Goal: Information Seeking & Learning: Compare options

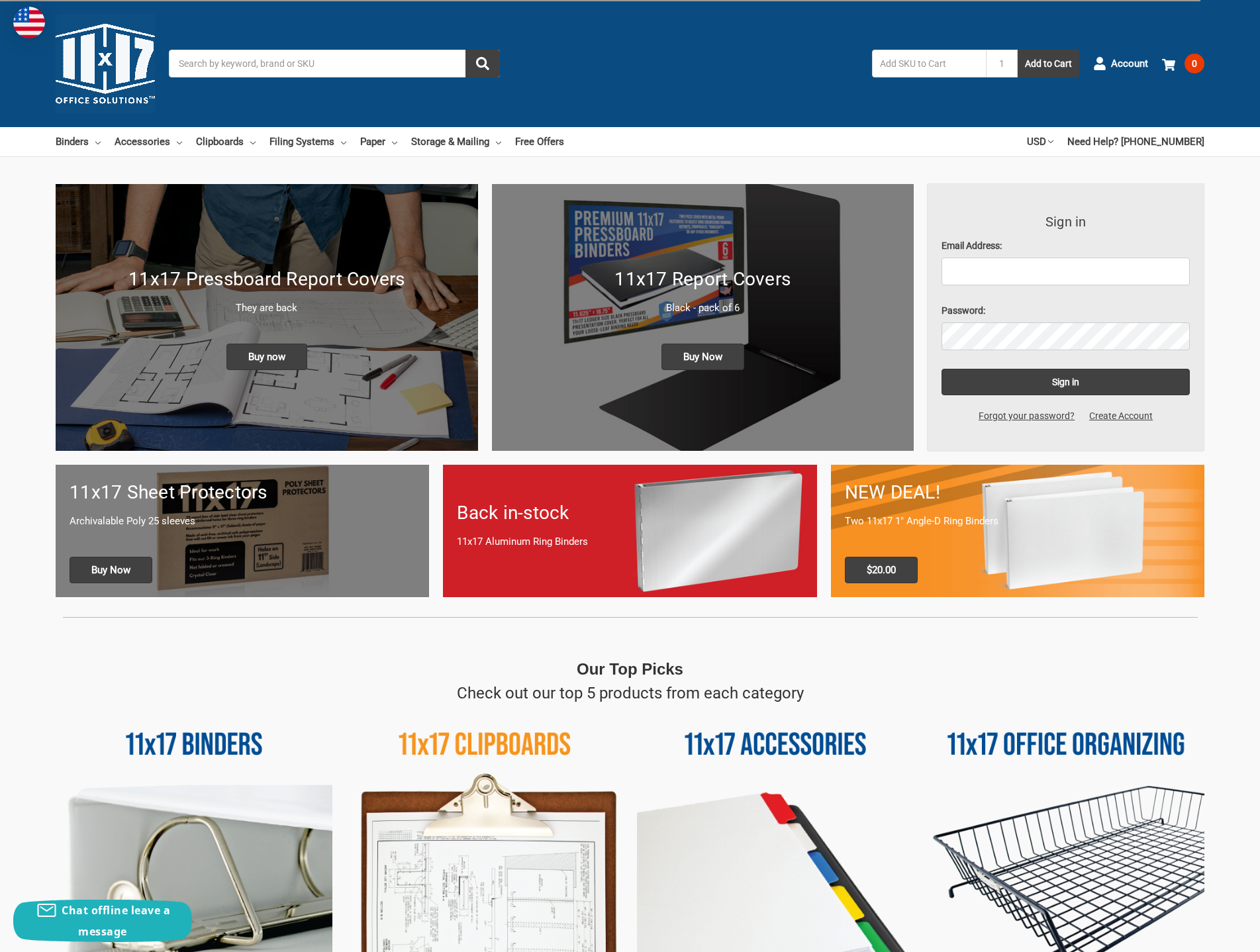
click at [568, 543] on p "11x17 Aluminum Ring Binders" at bounding box center [629, 542] width 345 height 15
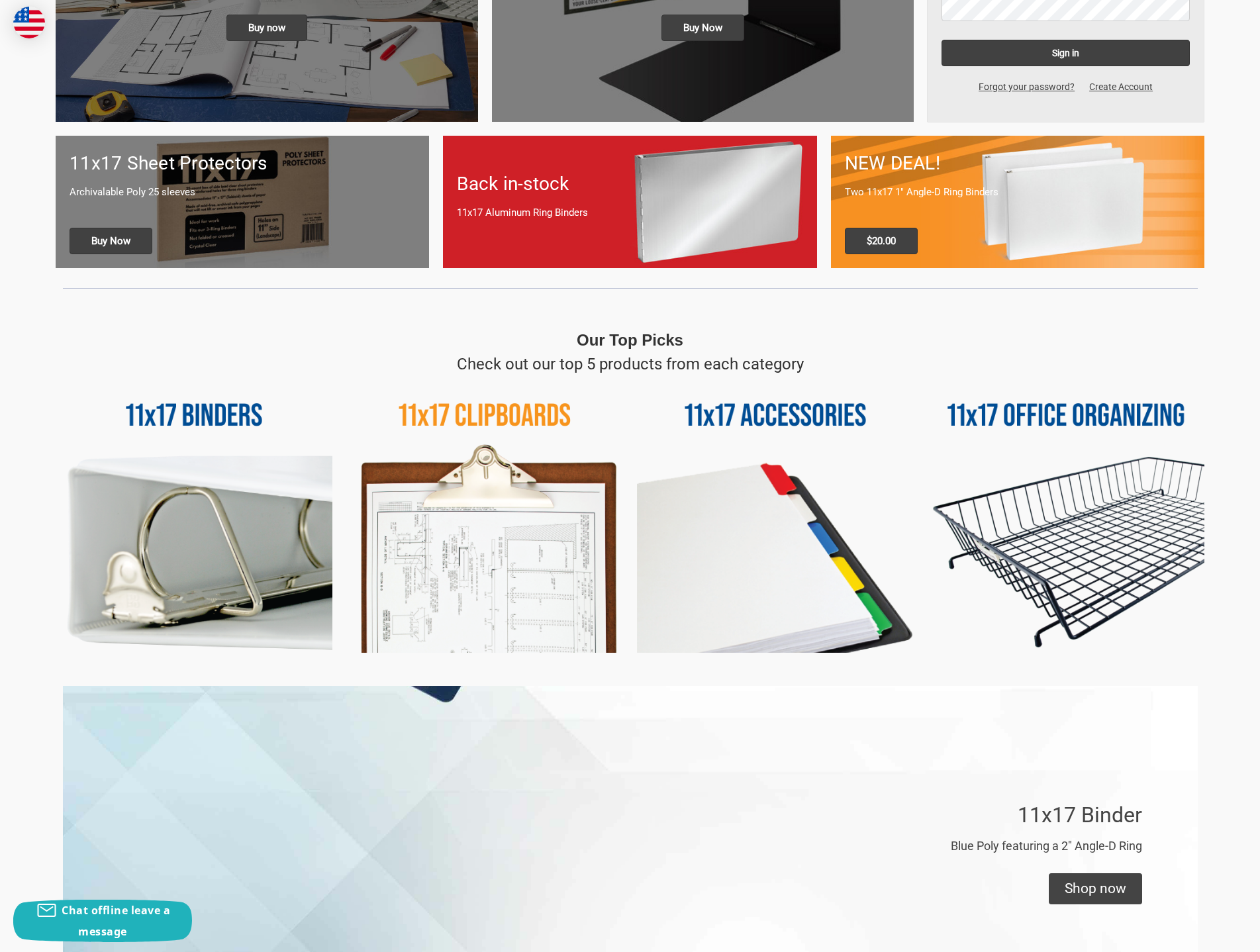
scroll to position [331, 0]
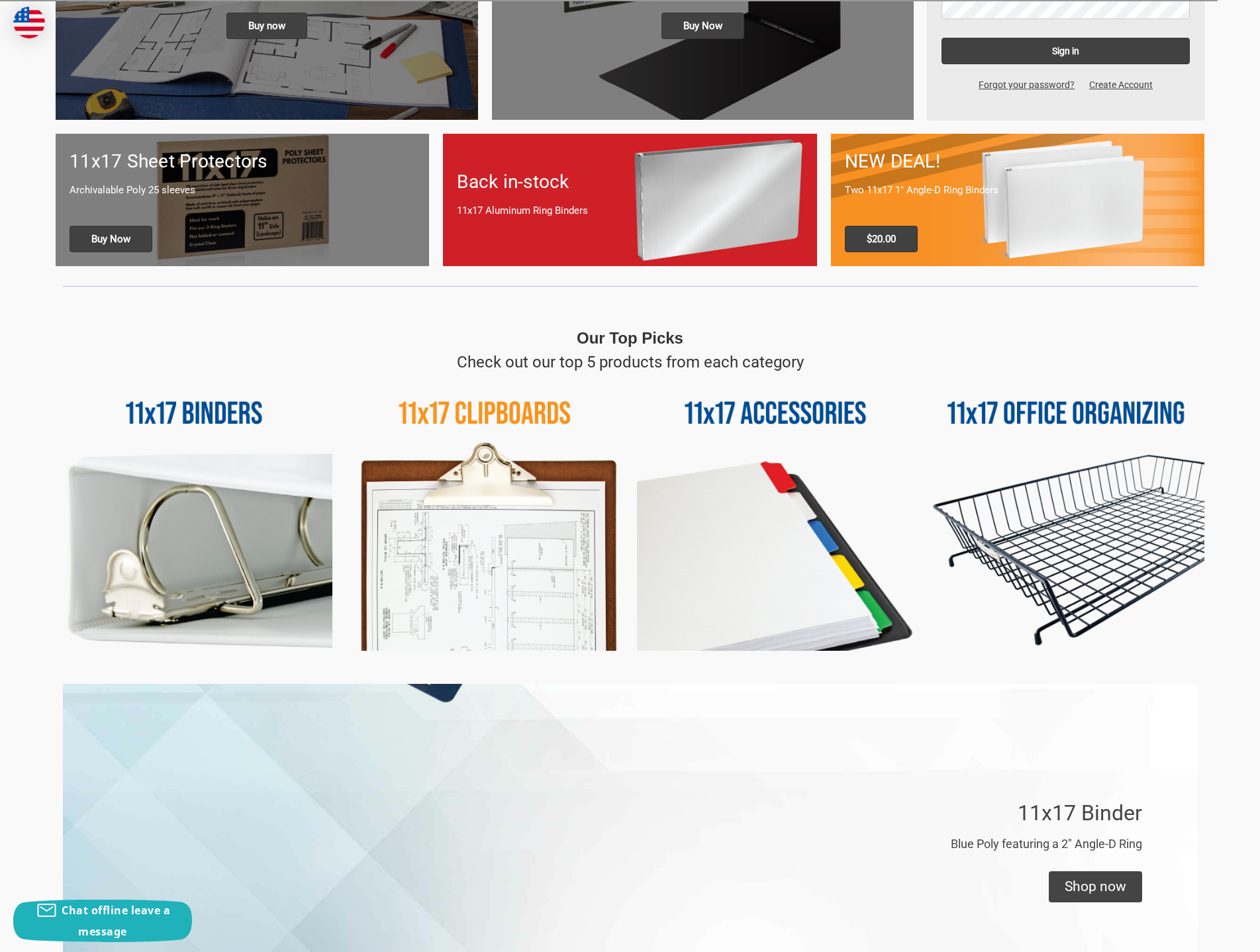
click at [242, 415] on img at bounding box center [193, 512] width 276 height 276
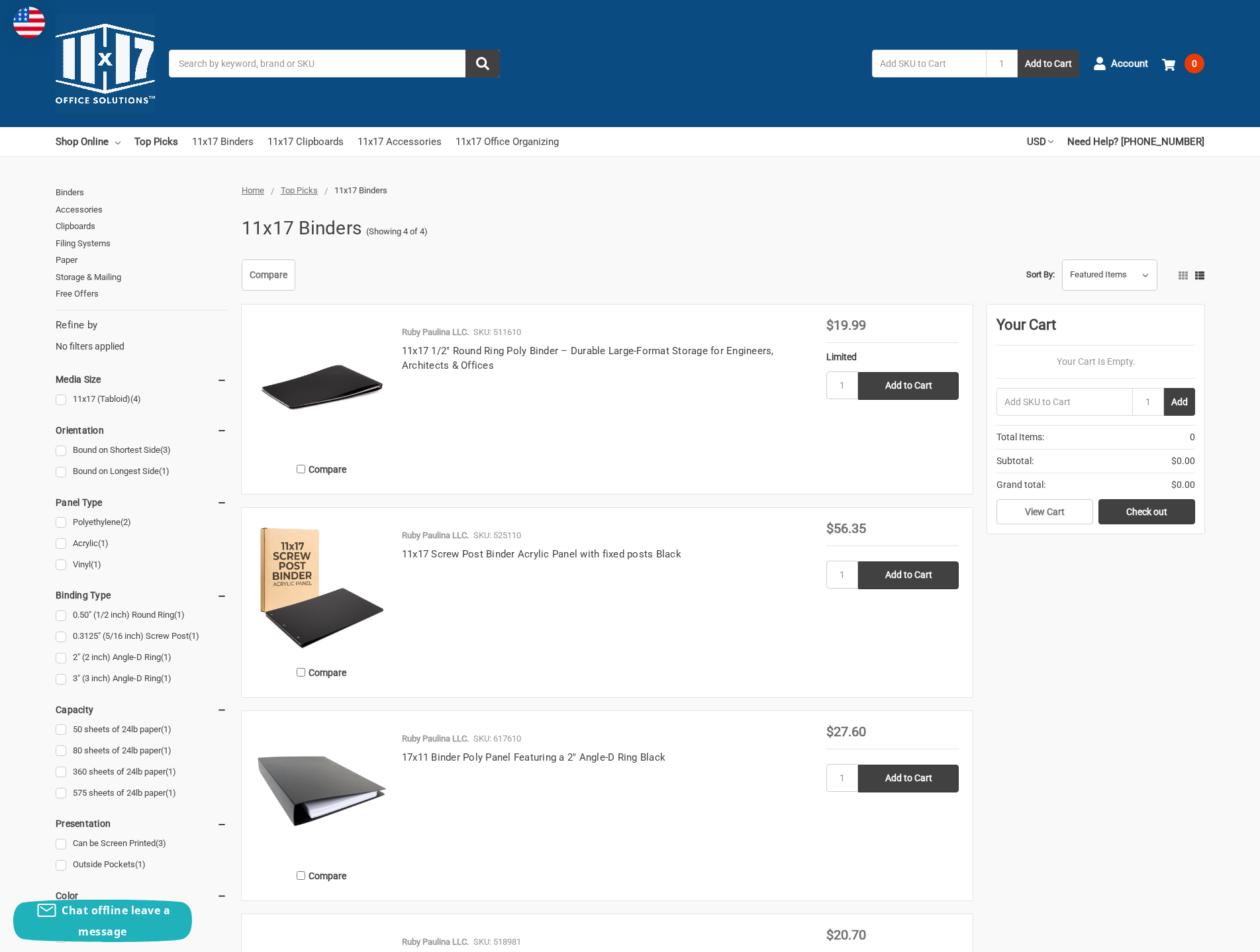
click at [336, 380] on img at bounding box center [321, 385] width 132 height 132
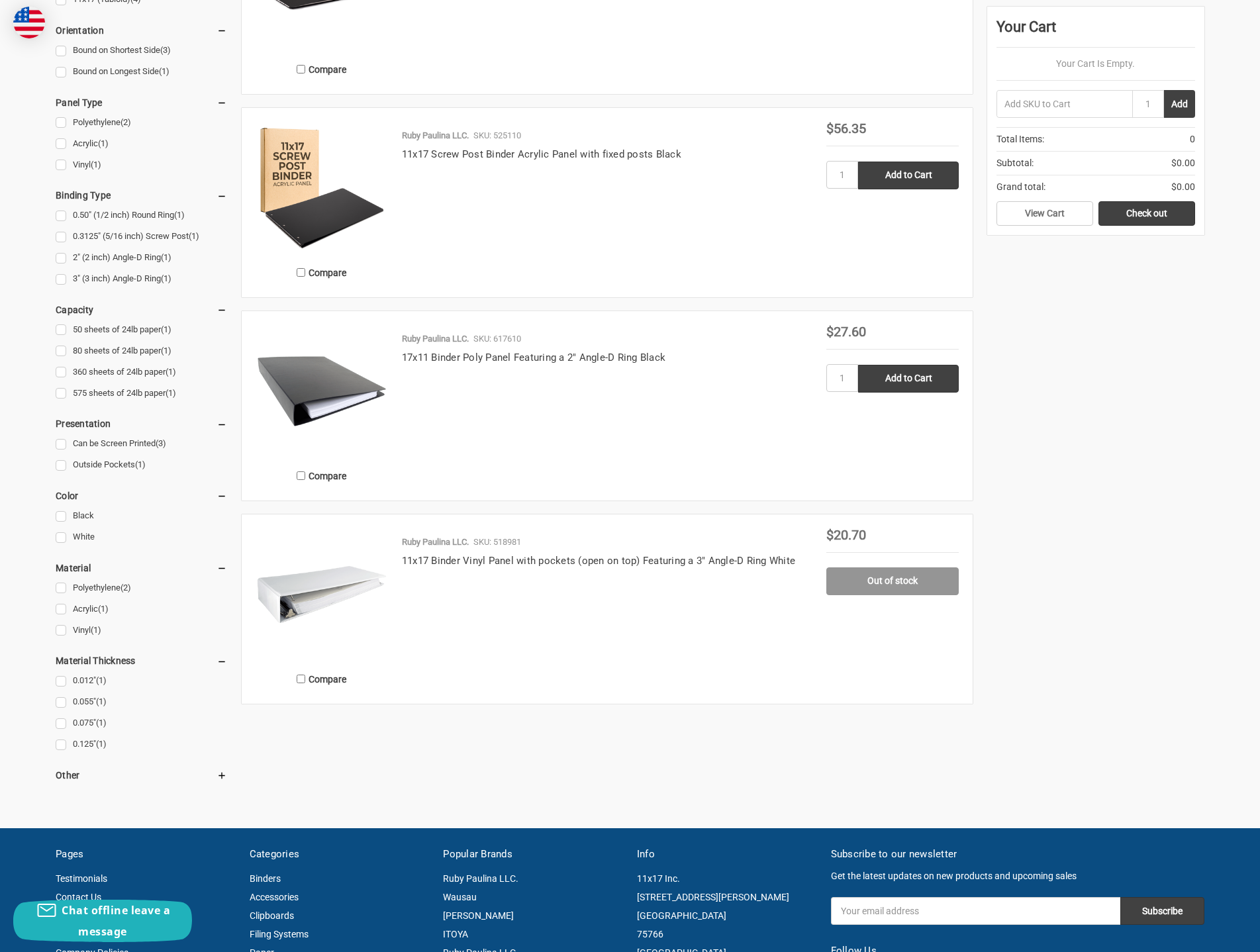
scroll to position [442, 0]
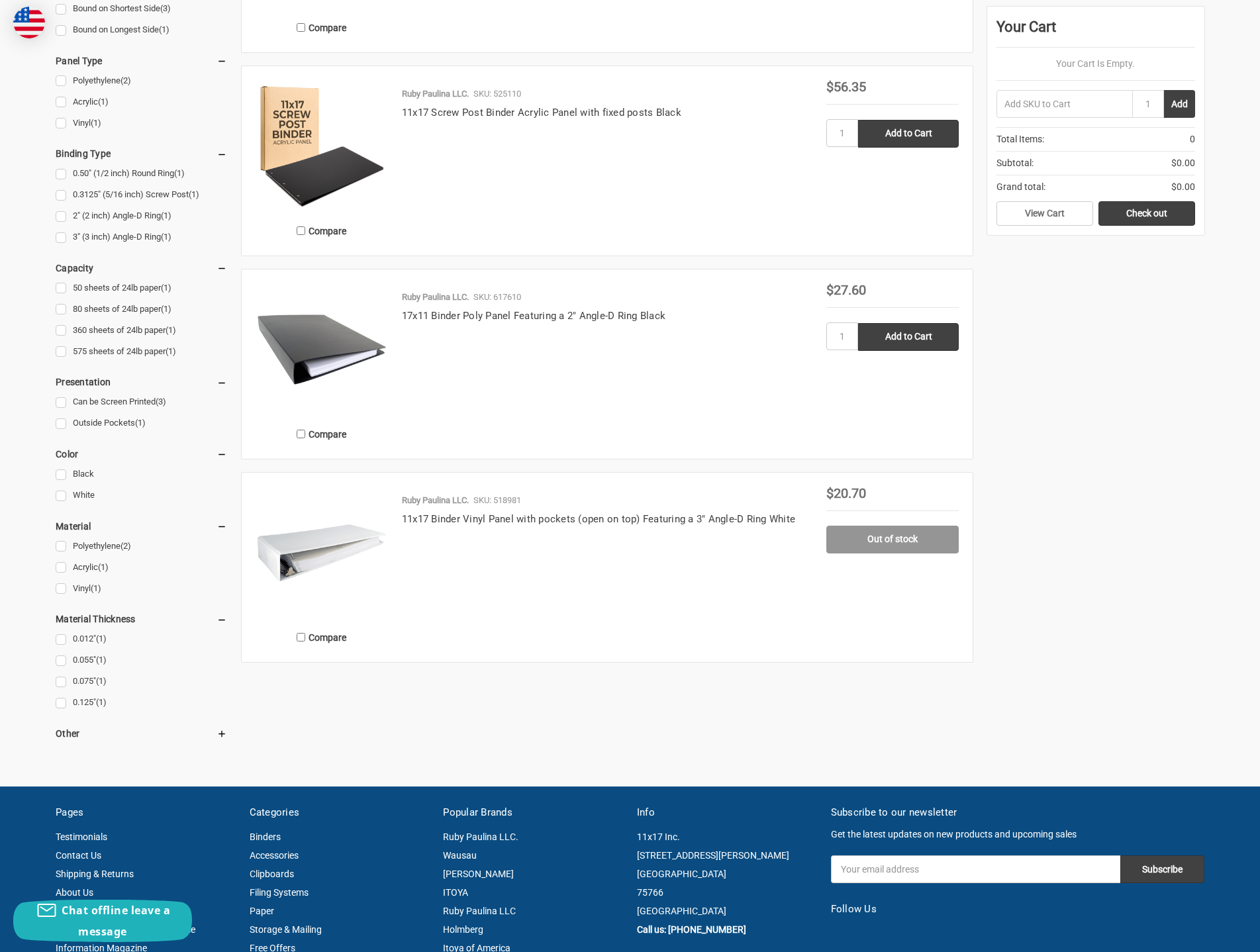
click at [383, 543] on img at bounding box center [321, 553] width 132 height 132
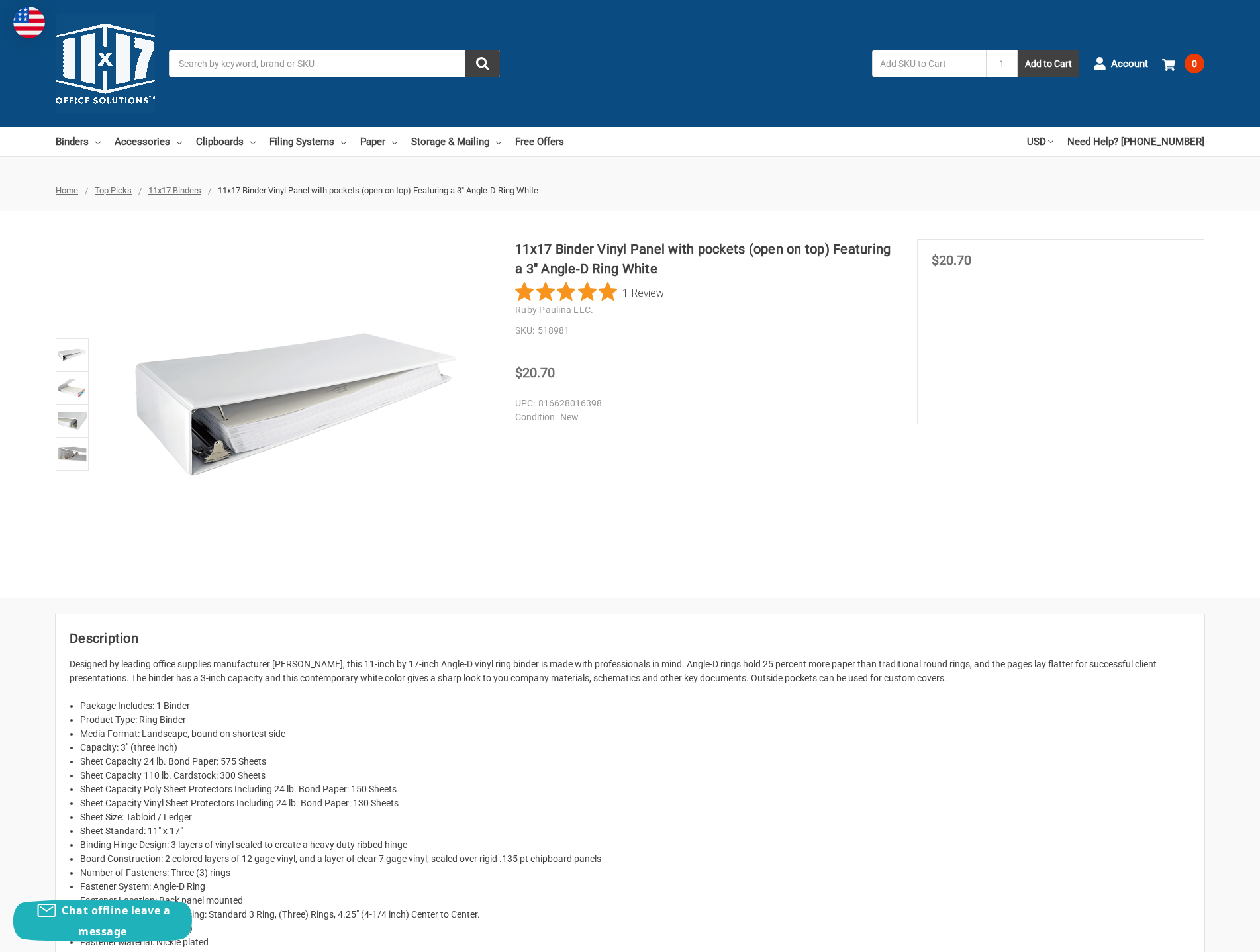
click at [393, 392] on img at bounding box center [296, 404] width 331 height 331
click at [79, 391] on img at bounding box center [72, 388] width 29 height 29
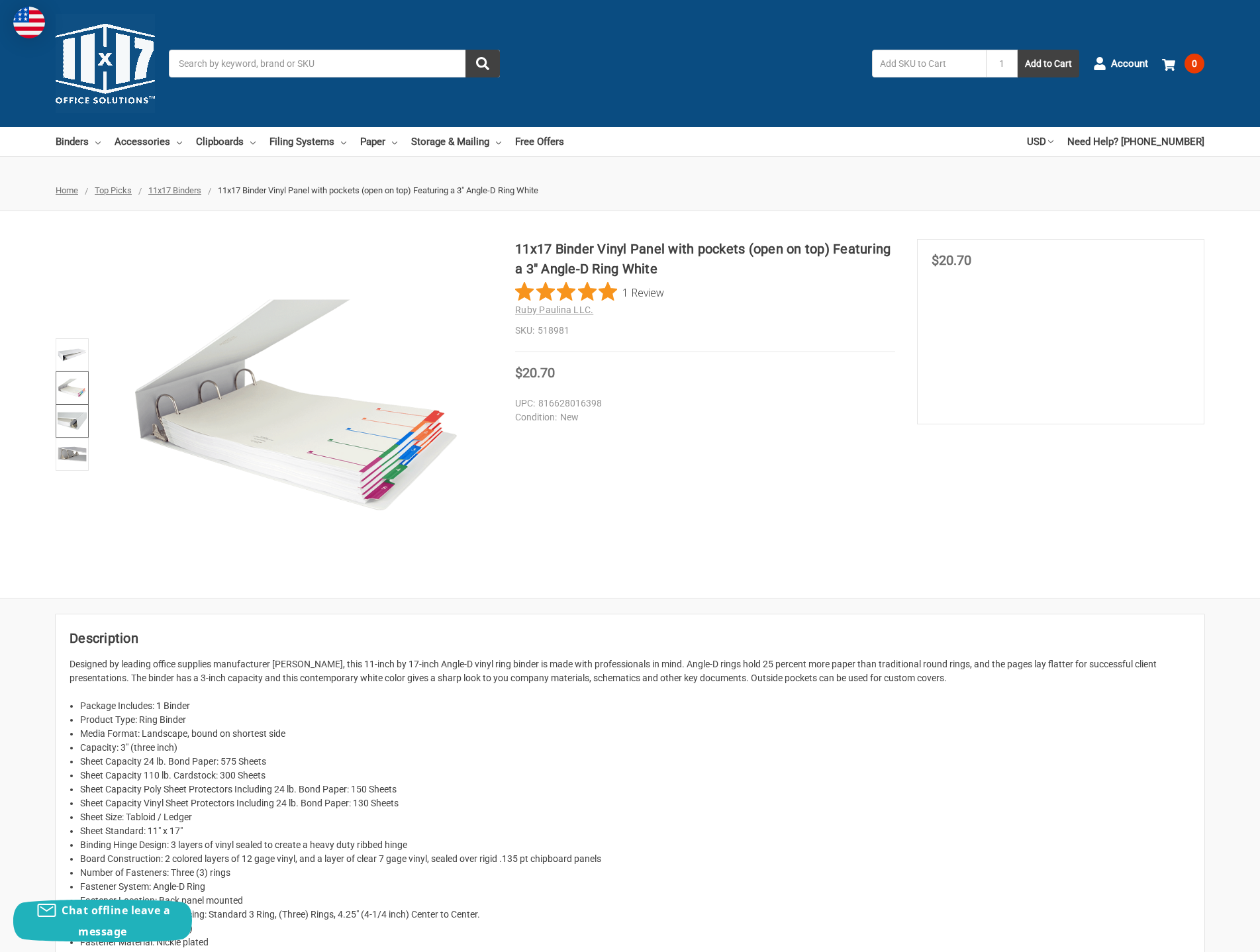
click at [76, 421] on img at bounding box center [72, 421] width 29 height 29
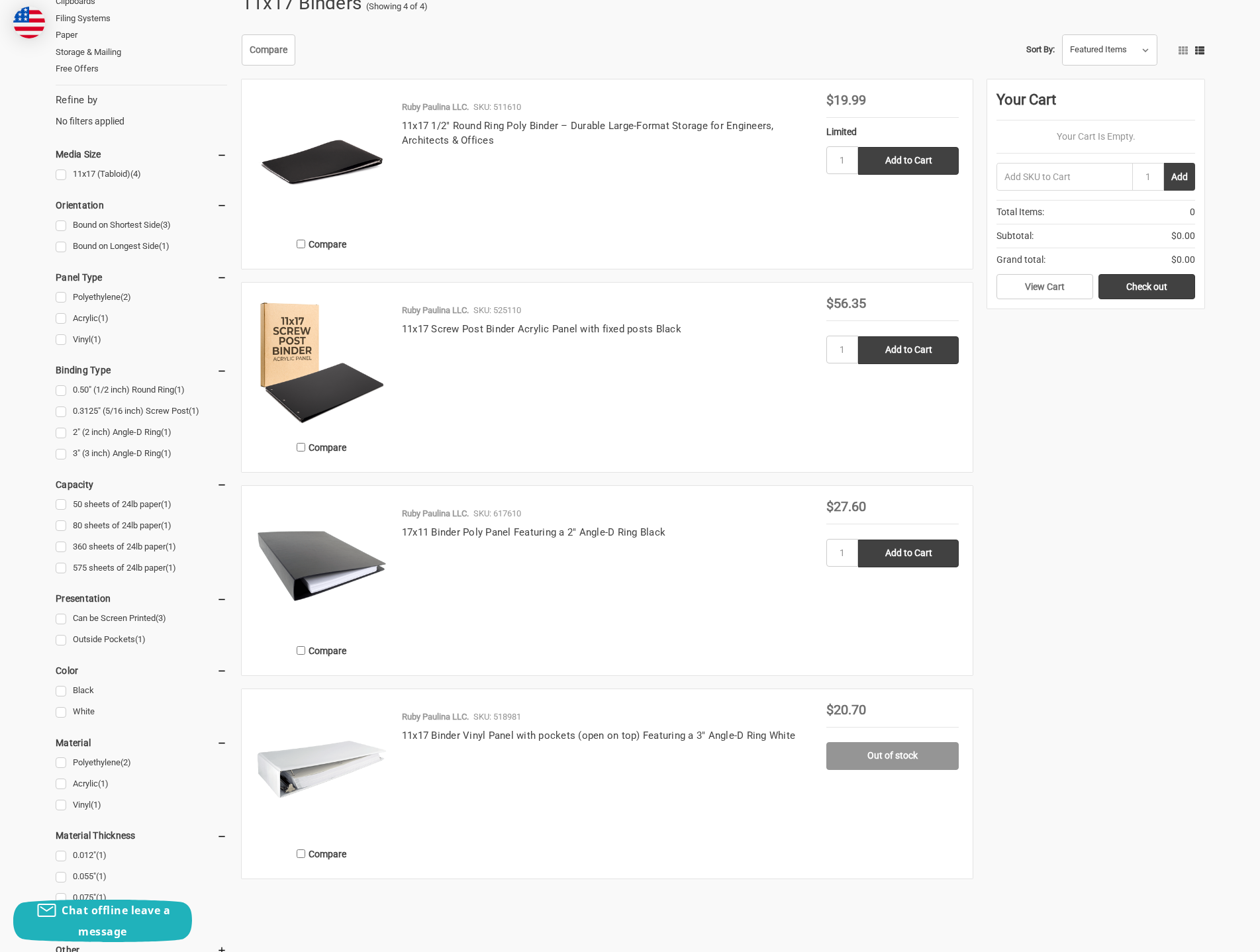
scroll to position [221, 0]
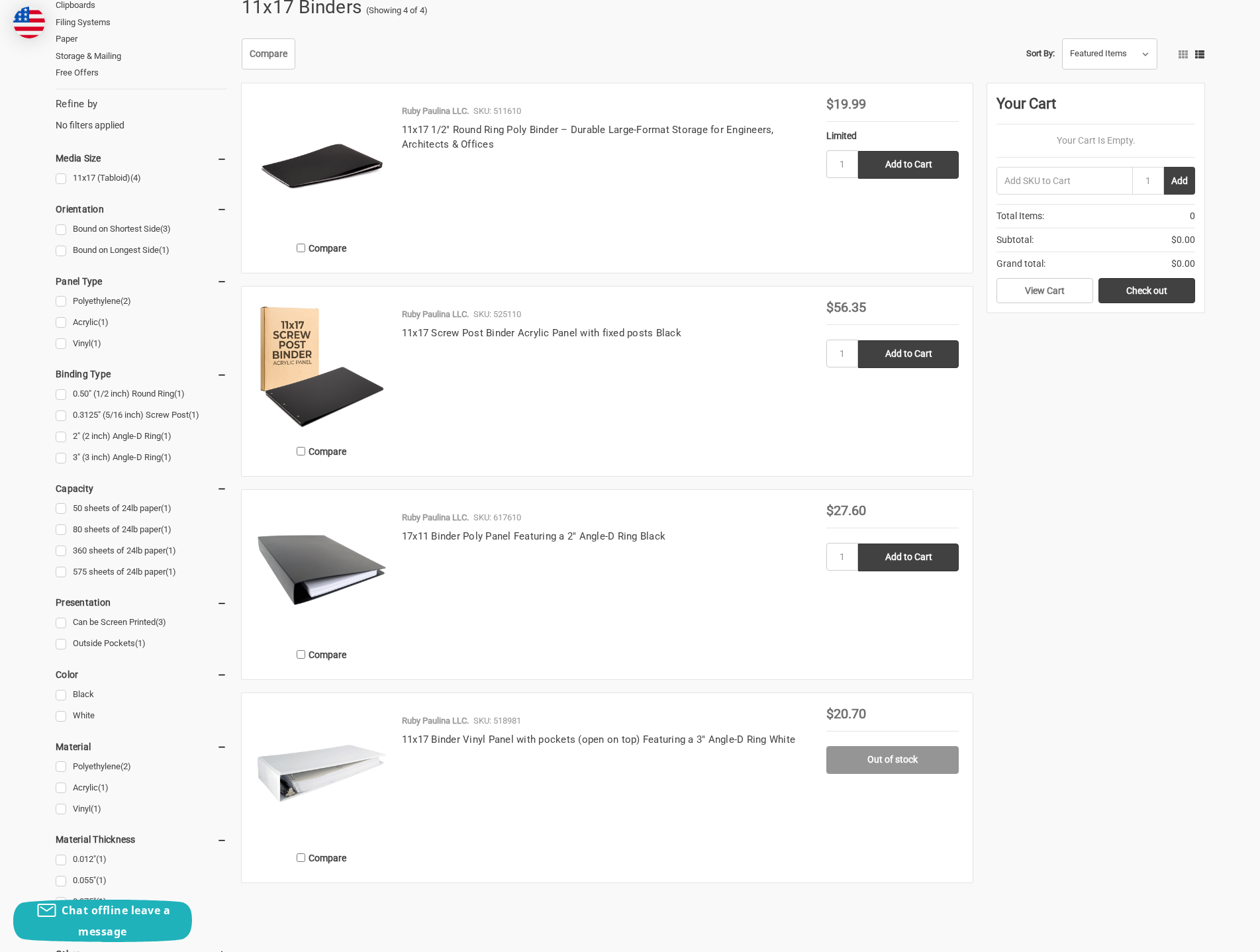
click at [327, 765] on img at bounding box center [321, 773] width 132 height 132
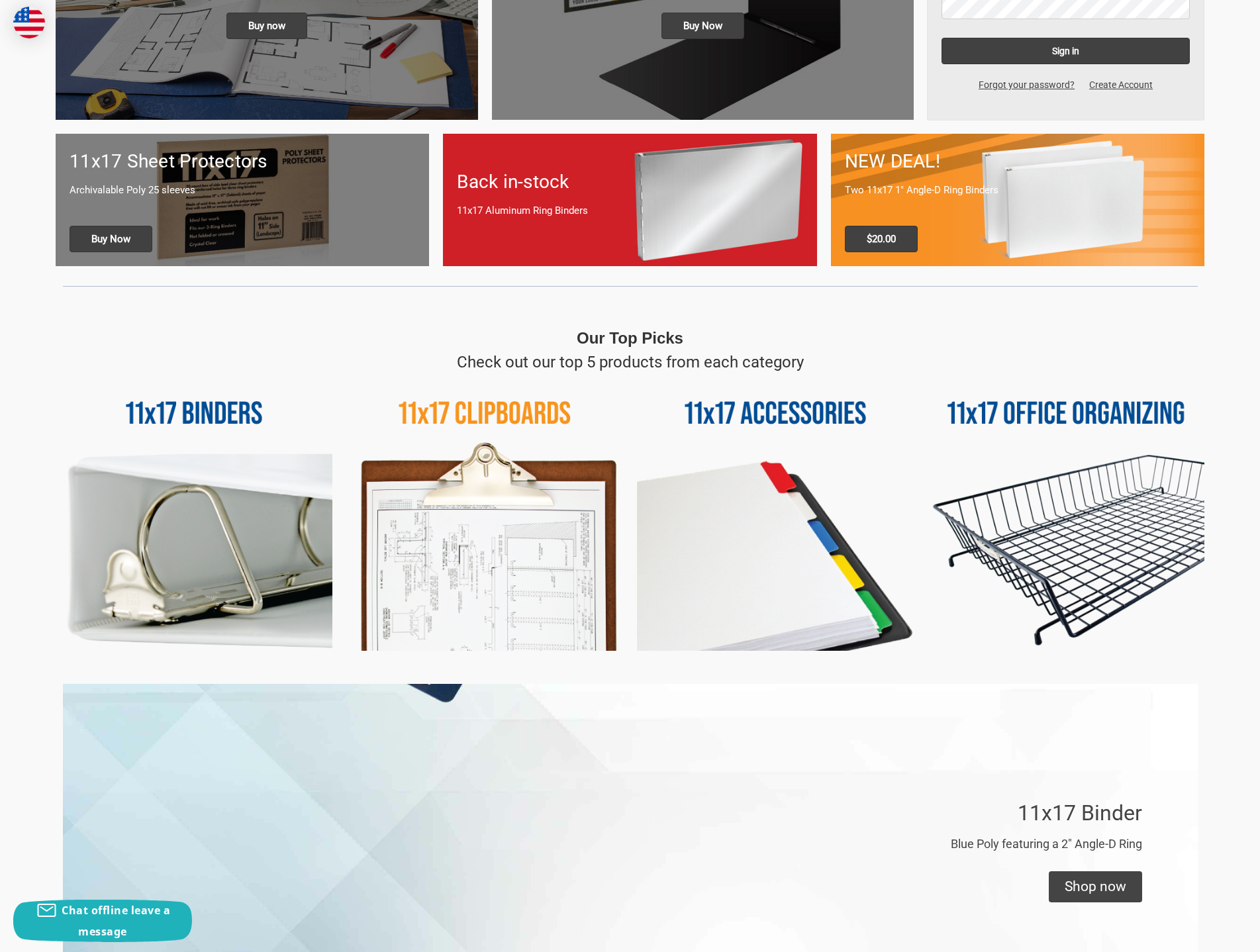
click at [818, 420] on img at bounding box center [775, 512] width 276 height 276
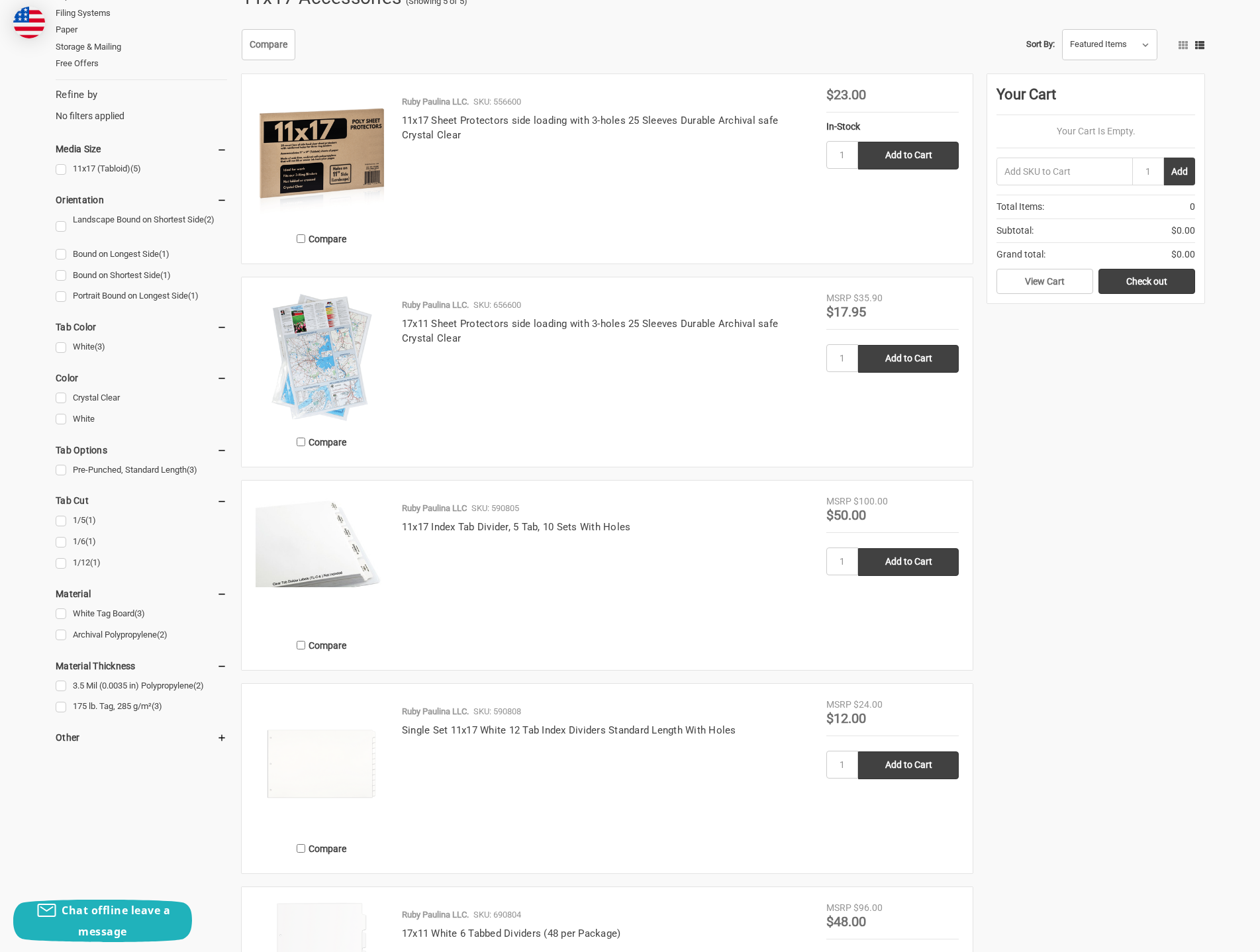
scroll to position [331, 0]
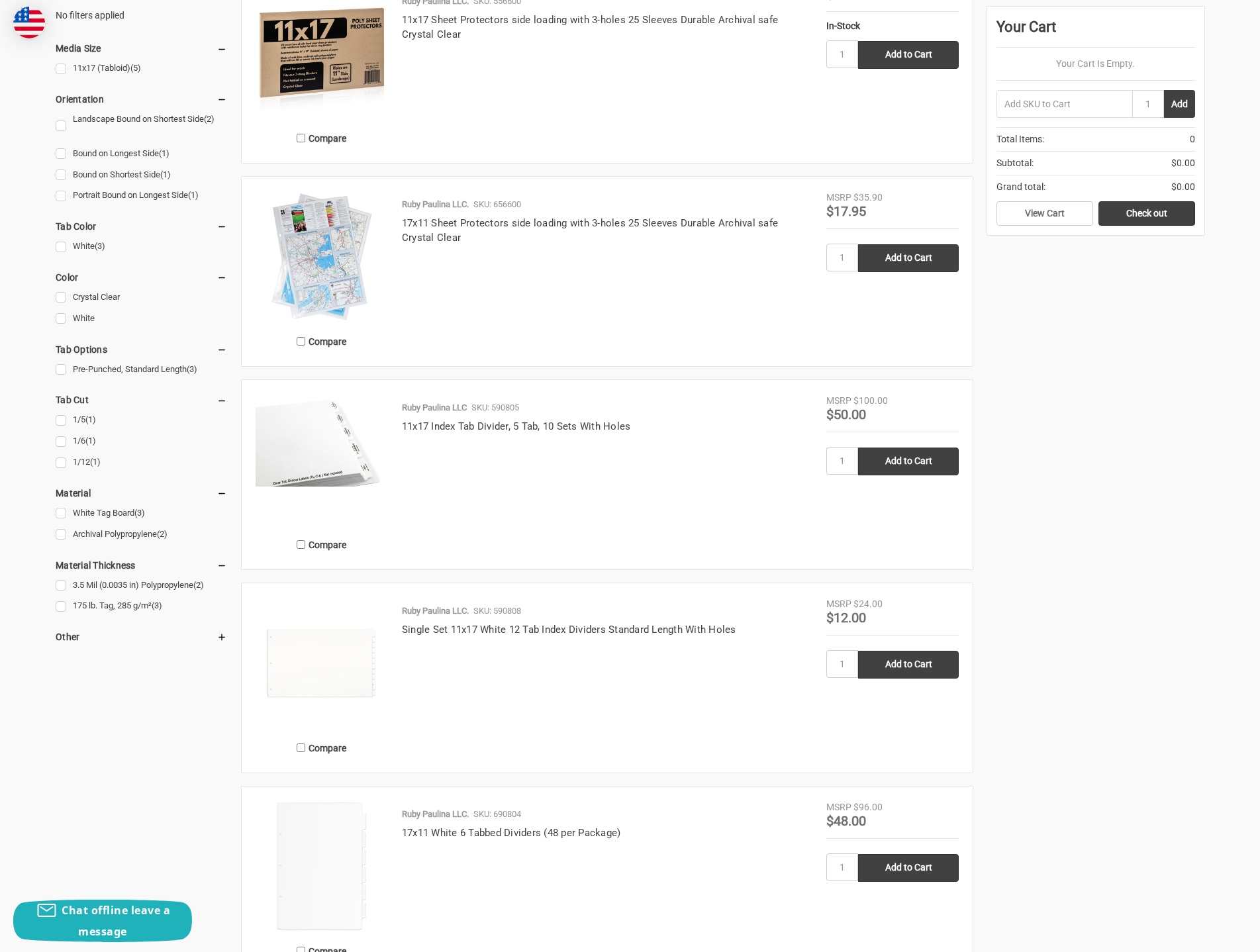
click at [327, 459] on img at bounding box center [321, 439] width 132 height 92
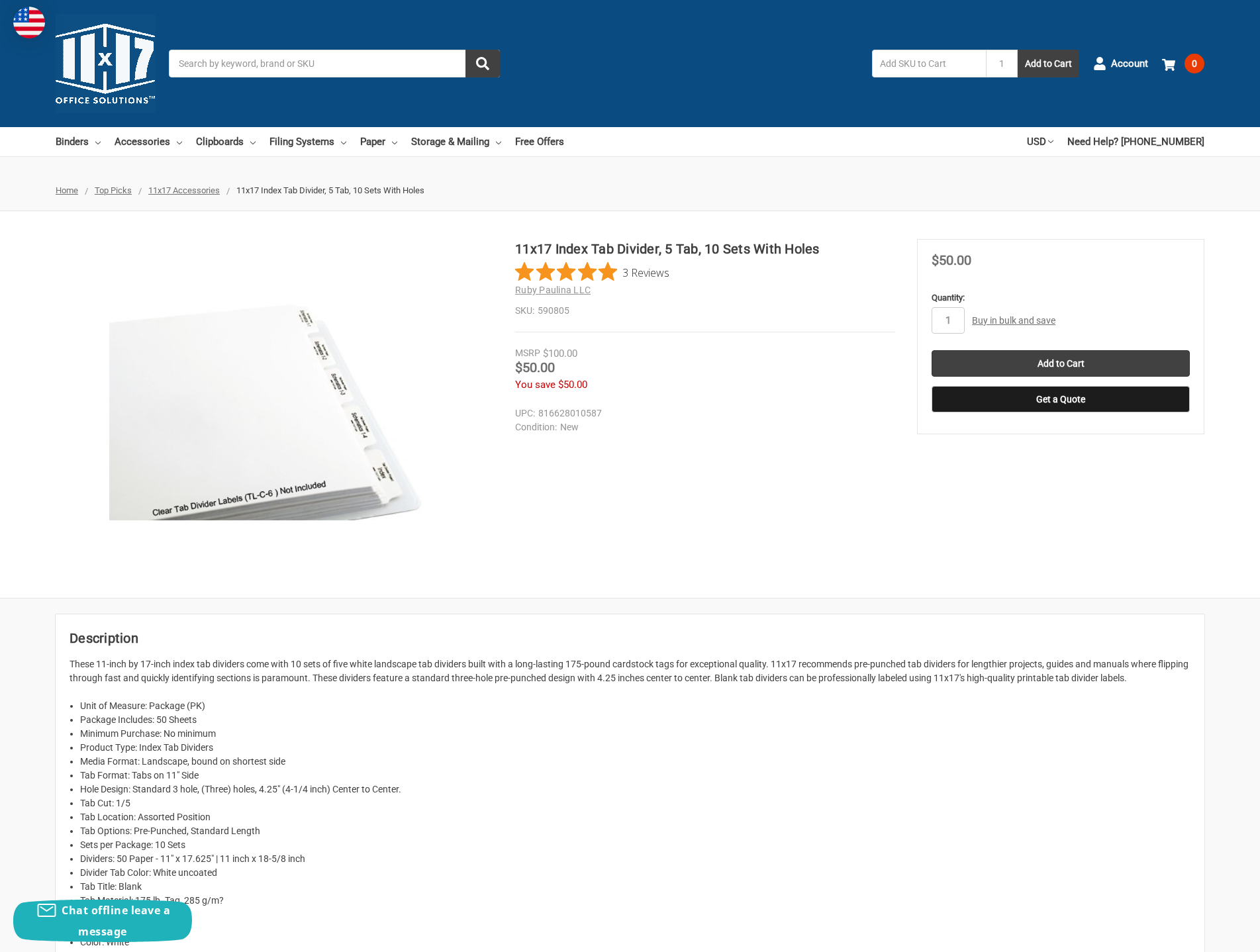
click at [377, 476] on img at bounding box center [274, 404] width 331 height 231
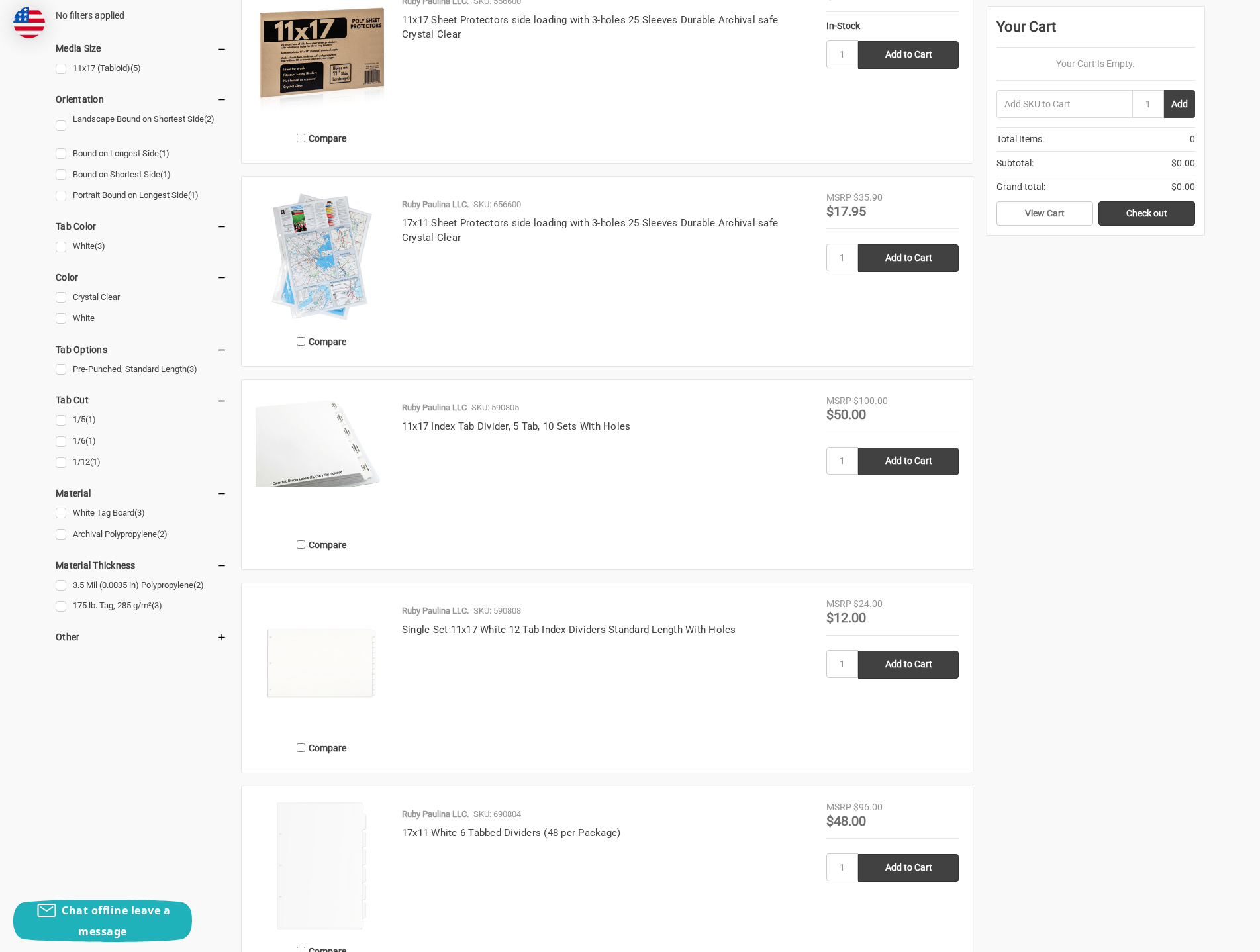
click at [349, 669] on img at bounding box center [321, 663] width 132 height 132
